Goal: Navigation & Orientation: Locate item on page

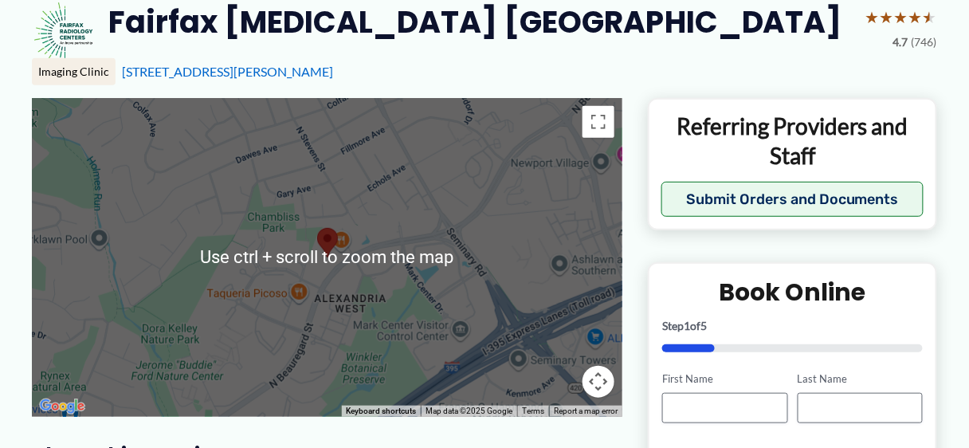
scroll to position [165, 0]
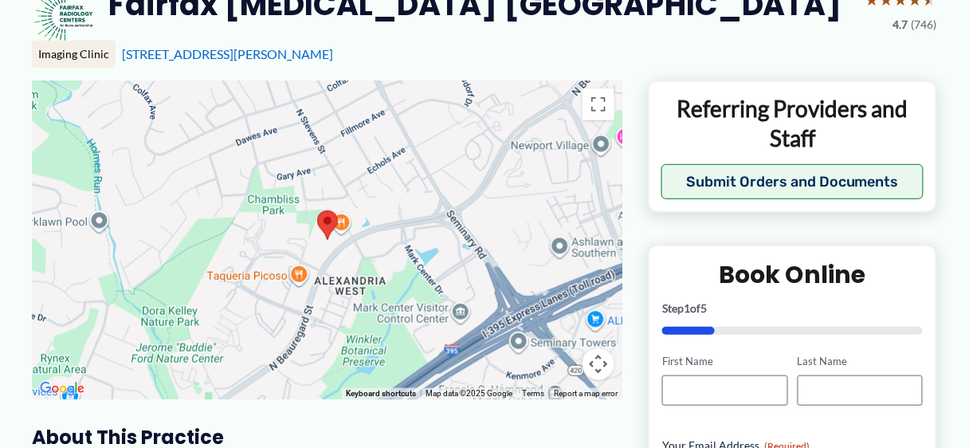
click at [402, 272] on div at bounding box center [327, 239] width 590 height 319
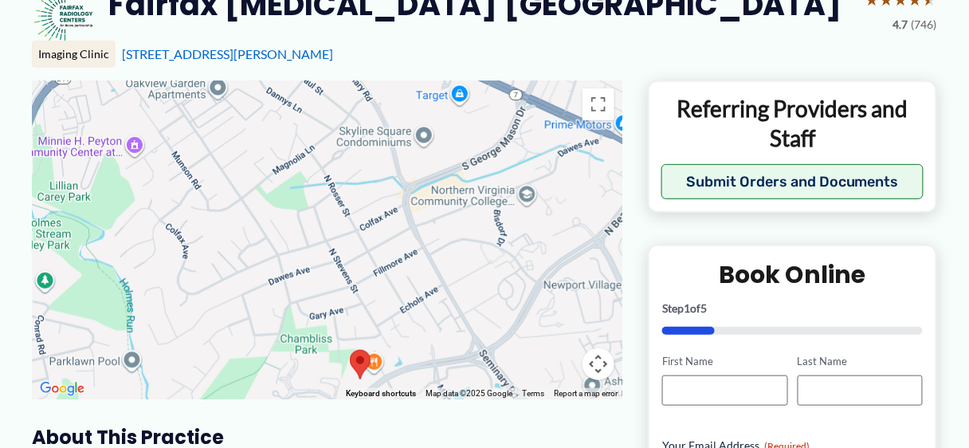
drag, startPoint x: 406, startPoint y: 198, endPoint x: 440, endPoint y: 339, distance: 145.7
click at [440, 339] on div at bounding box center [327, 239] width 590 height 319
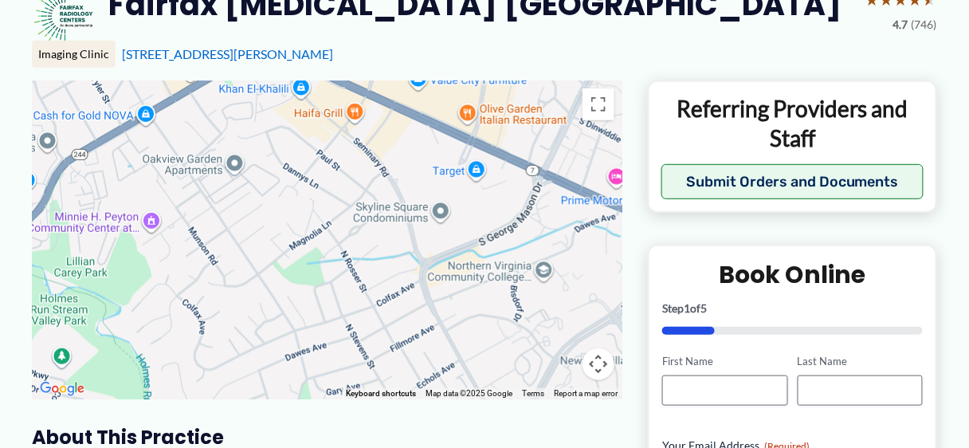
drag, startPoint x: 359, startPoint y: 152, endPoint x: 378, endPoint y: 228, distance: 77.9
click at [378, 228] on div at bounding box center [327, 239] width 590 height 319
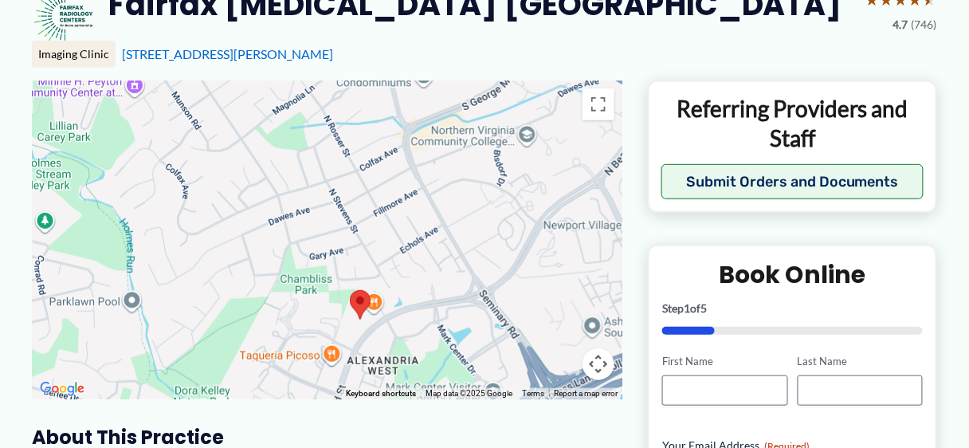
drag, startPoint x: 384, startPoint y: 278, endPoint x: 368, endPoint y: 141, distance: 137.9
click at [368, 141] on div at bounding box center [327, 239] width 590 height 319
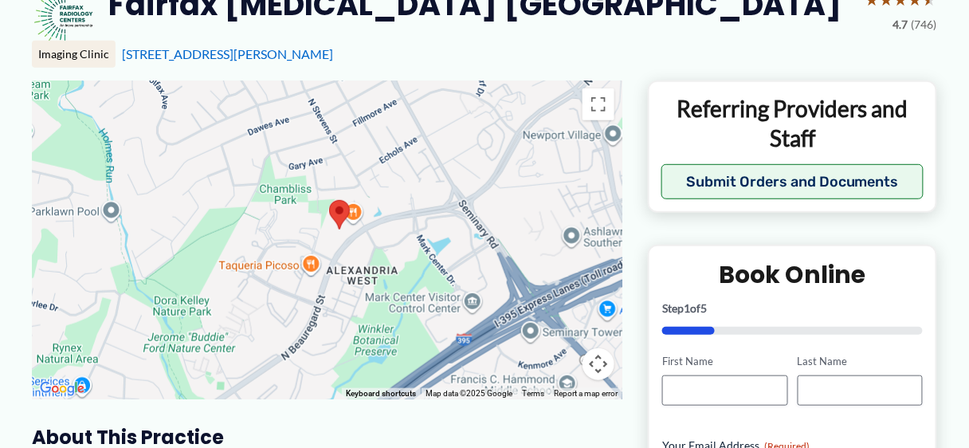
drag, startPoint x: 409, startPoint y: 249, endPoint x: 390, endPoint y: 158, distance: 92.6
click at [390, 158] on div at bounding box center [327, 239] width 590 height 319
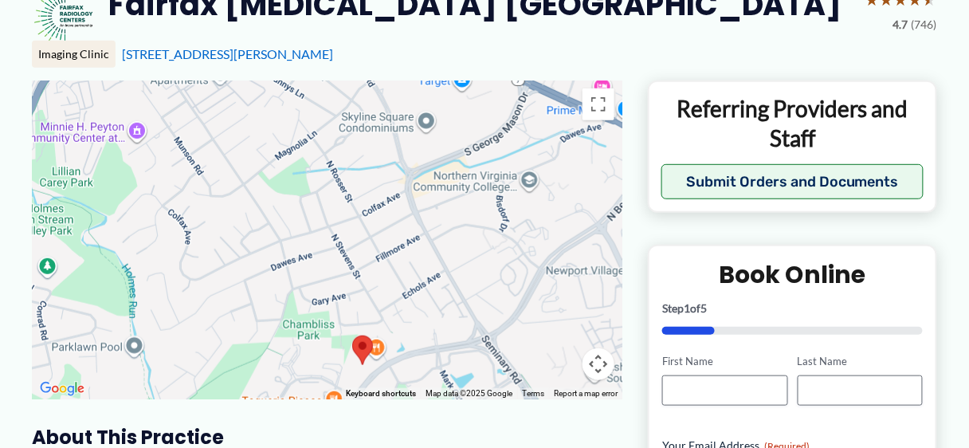
drag, startPoint x: 390, startPoint y: 158, endPoint x: 411, endPoint y: 304, distance: 148.0
click at [413, 305] on div at bounding box center [327, 239] width 590 height 319
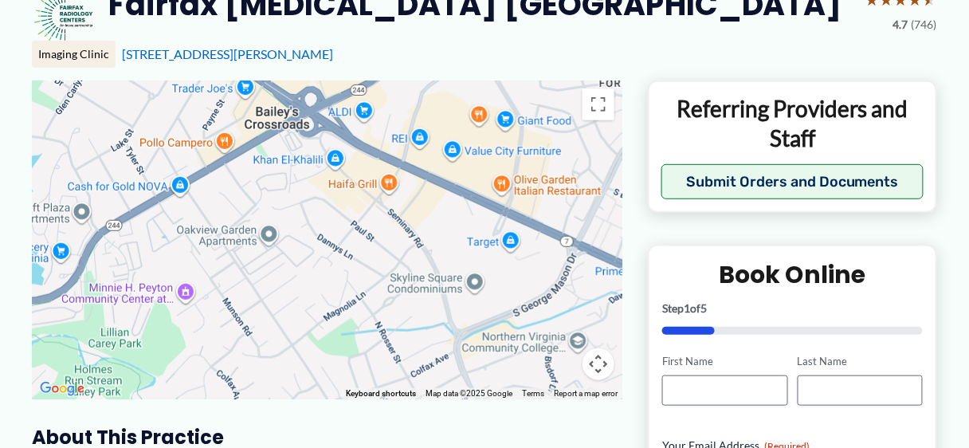
drag, startPoint x: 334, startPoint y: 159, endPoint x: 384, endPoint y: 315, distance: 164.8
click at [384, 315] on div at bounding box center [327, 239] width 590 height 319
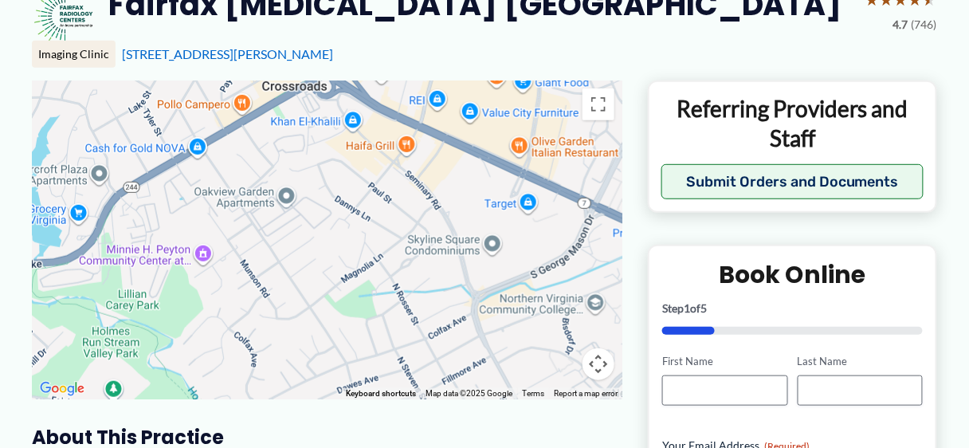
drag, startPoint x: 302, startPoint y: 190, endPoint x: 321, endPoint y: 152, distance: 42.0
click at [321, 152] on div at bounding box center [327, 239] width 590 height 319
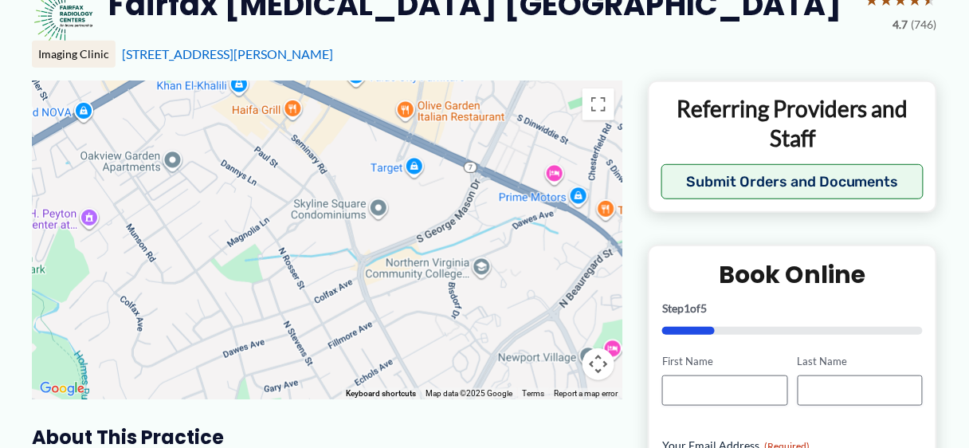
drag, startPoint x: 394, startPoint y: 216, endPoint x: 275, endPoint y: 178, distance: 124.7
click at [275, 178] on div at bounding box center [327, 239] width 590 height 319
click at [599, 105] on button "Toggle fullscreen view" at bounding box center [598, 104] width 32 height 32
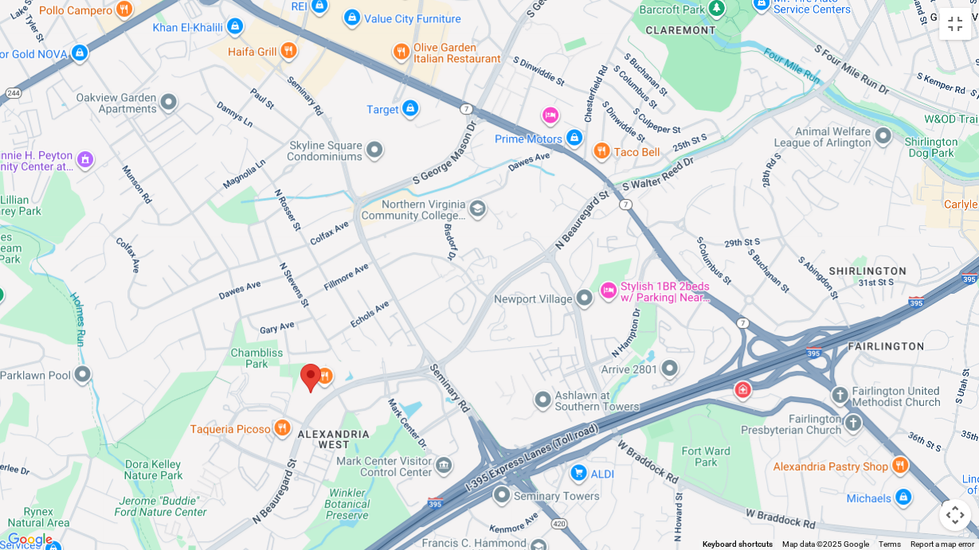
drag, startPoint x: 576, startPoint y: 334, endPoint x: 405, endPoint y: 238, distance: 195.5
click at [405, 238] on div at bounding box center [489, 275] width 979 height 550
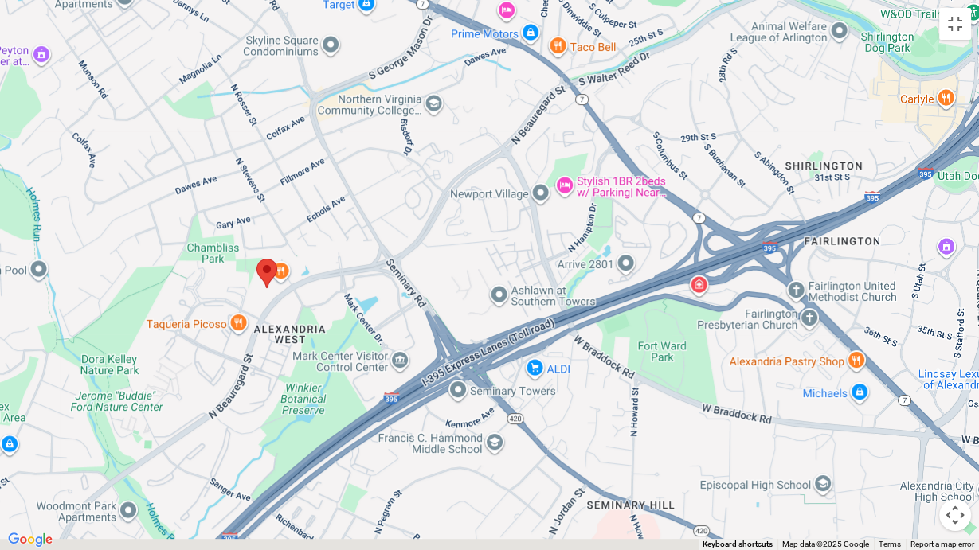
drag, startPoint x: 577, startPoint y: 388, endPoint x: 507, endPoint y: 242, distance: 161.8
click at [507, 242] on div at bounding box center [489, 275] width 979 height 550
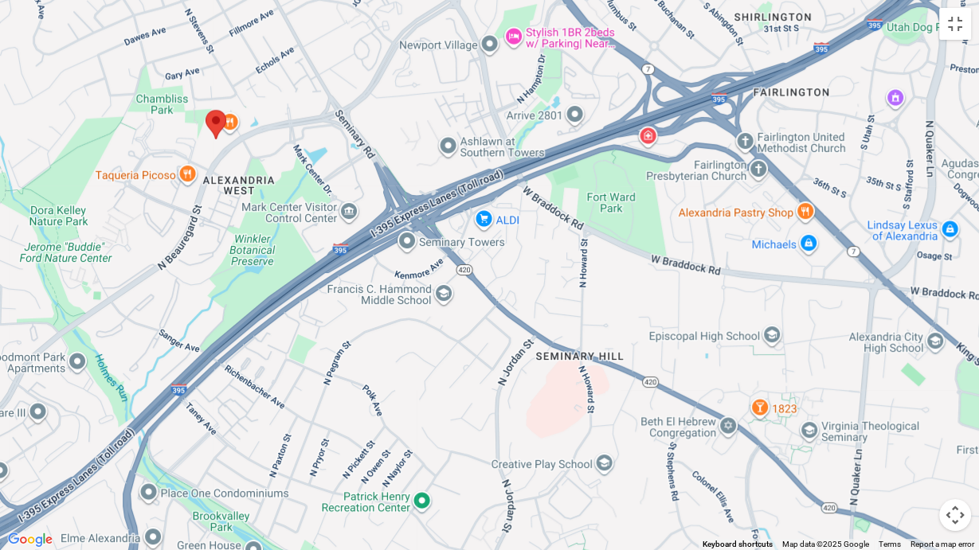
drag, startPoint x: 475, startPoint y: 398, endPoint x: 452, endPoint y: 286, distance: 113.7
click at [452, 286] on div at bounding box center [489, 275] width 979 height 550
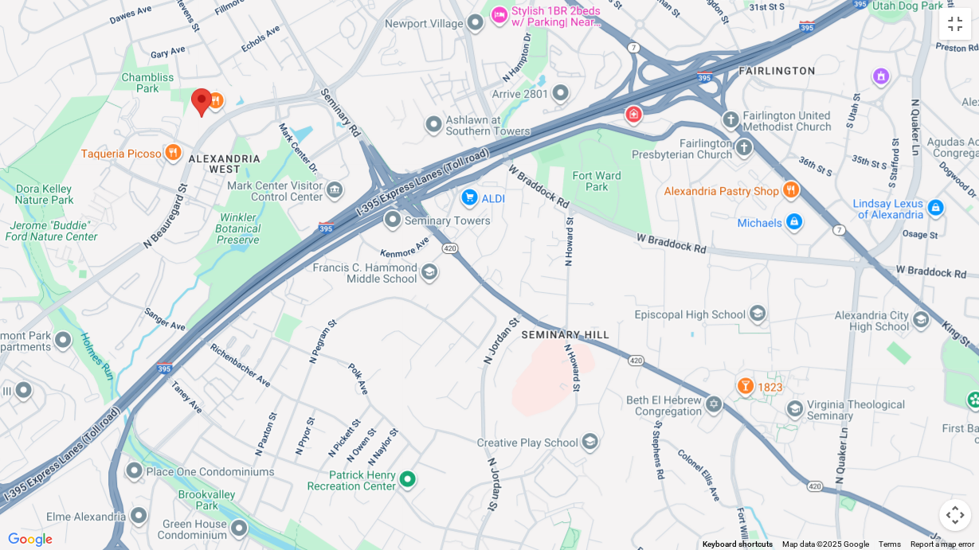
drag, startPoint x: 456, startPoint y: 331, endPoint x: 441, endPoint y: 304, distance: 29.9
click at [441, 304] on div at bounding box center [489, 275] width 979 height 550
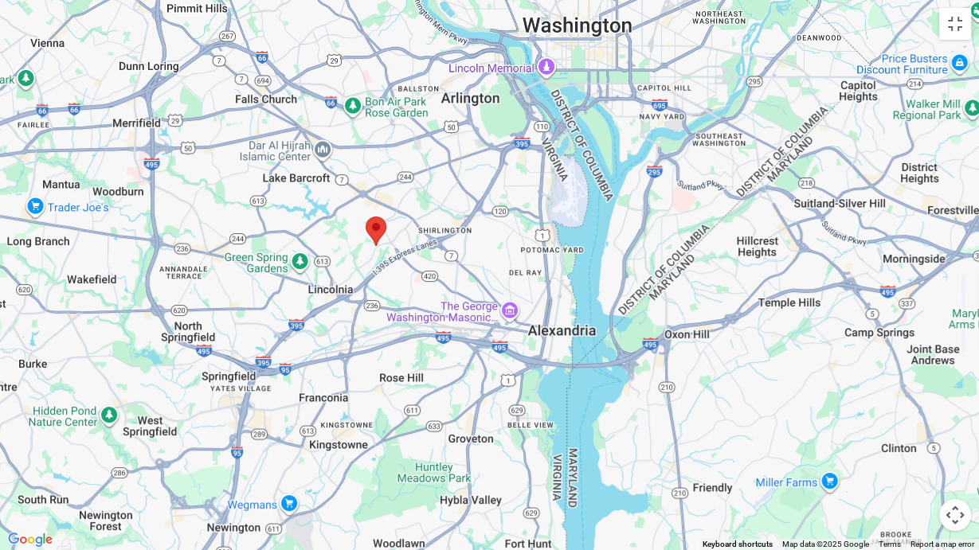
drag, startPoint x: 252, startPoint y: 202, endPoint x: 403, endPoint y: 301, distance: 180.7
click at [403, 301] on div at bounding box center [489, 275] width 979 height 550
click at [953, 447] on button "Map camera controls" at bounding box center [955, 515] width 32 height 32
click at [922, 447] on button "Zoom out" at bounding box center [915, 515] width 32 height 32
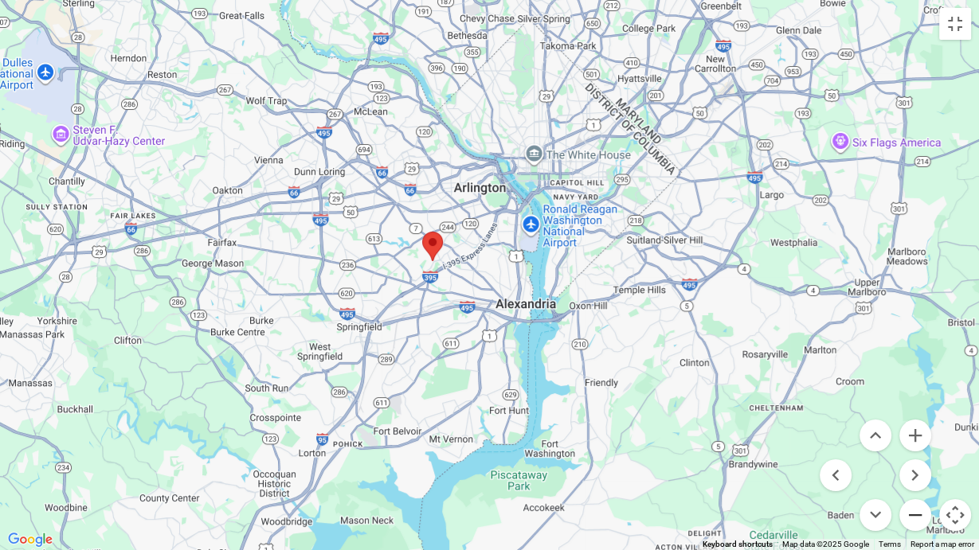
click at [922, 447] on button "Zoom out" at bounding box center [915, 515] width 32 height 32
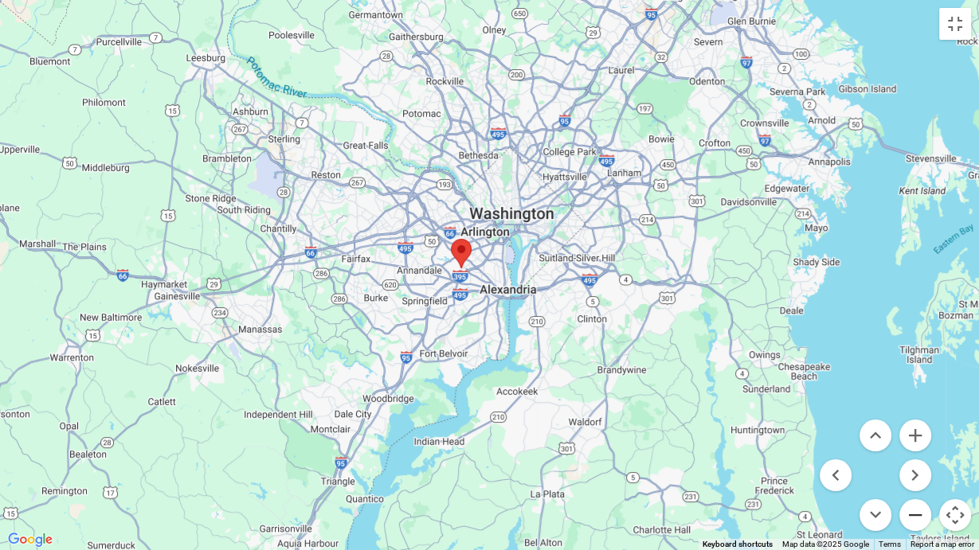
click at [922, 447] on button "Zoom out" at bounding box center [915, 515] width 32 height 32
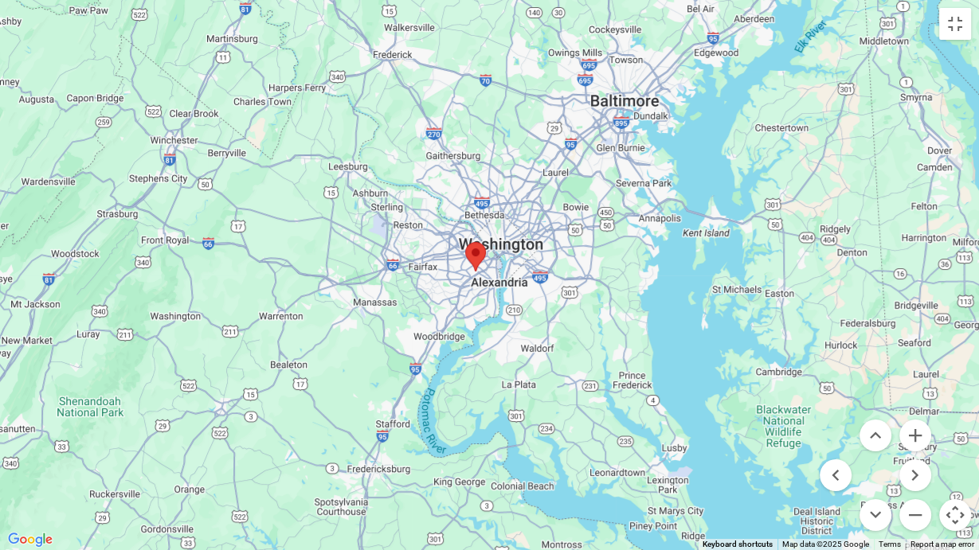
click at [947, 447] on button "Map camera controls" at bounding box center [955, 515] width 32 height 32
click at [951, 24] on button "Toggle fullscreen view" at bounding box center [955, 24] width 32 height 32
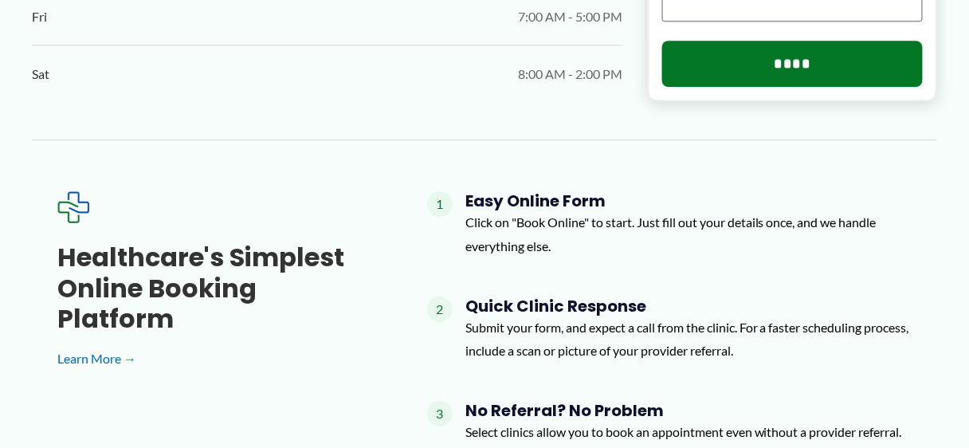
scroll to position [0, 0]
